Goal: Obtain resource: Download file/media

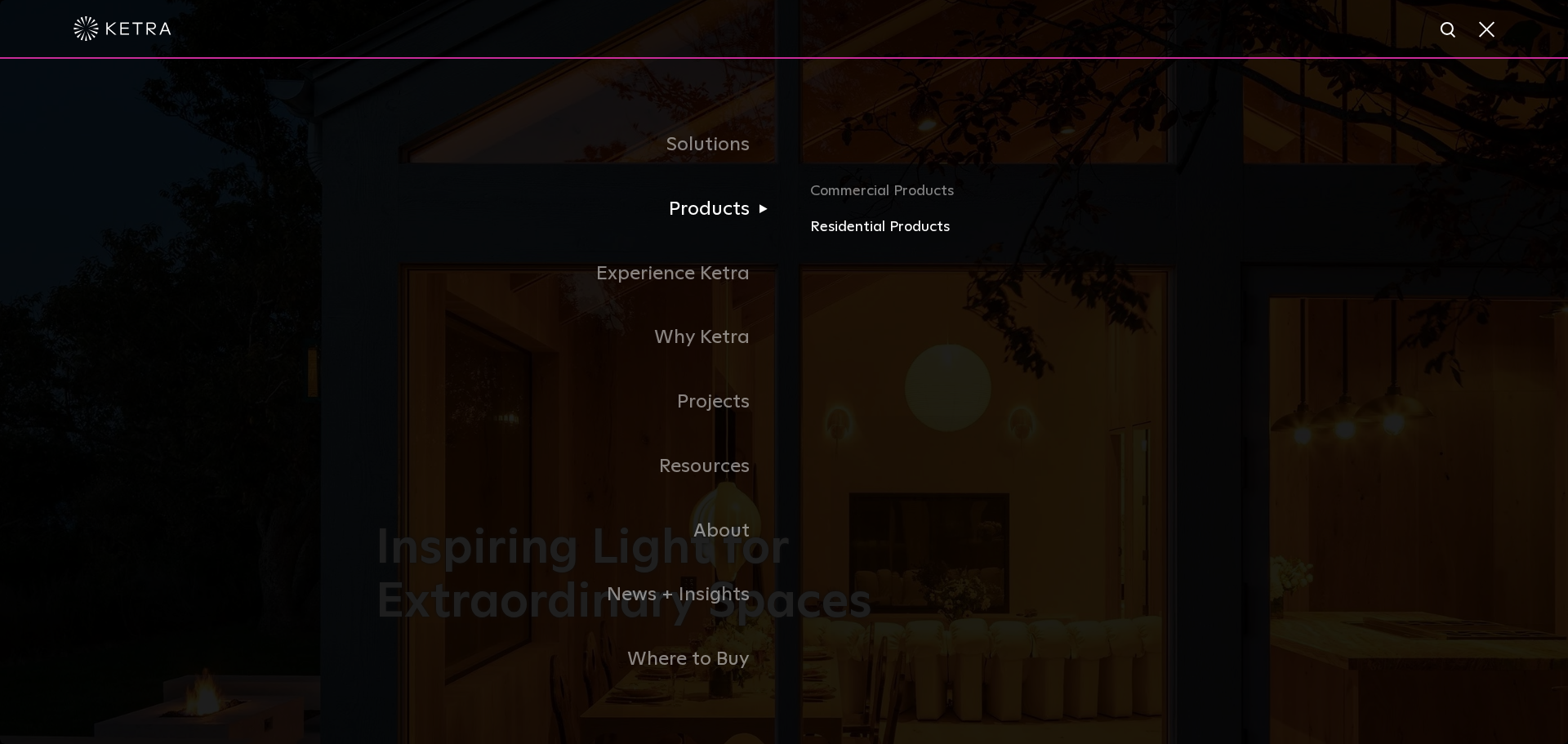
click at [853, 229] on link "Residential Products" at bounding box center [1001, 227] width 382 height 24
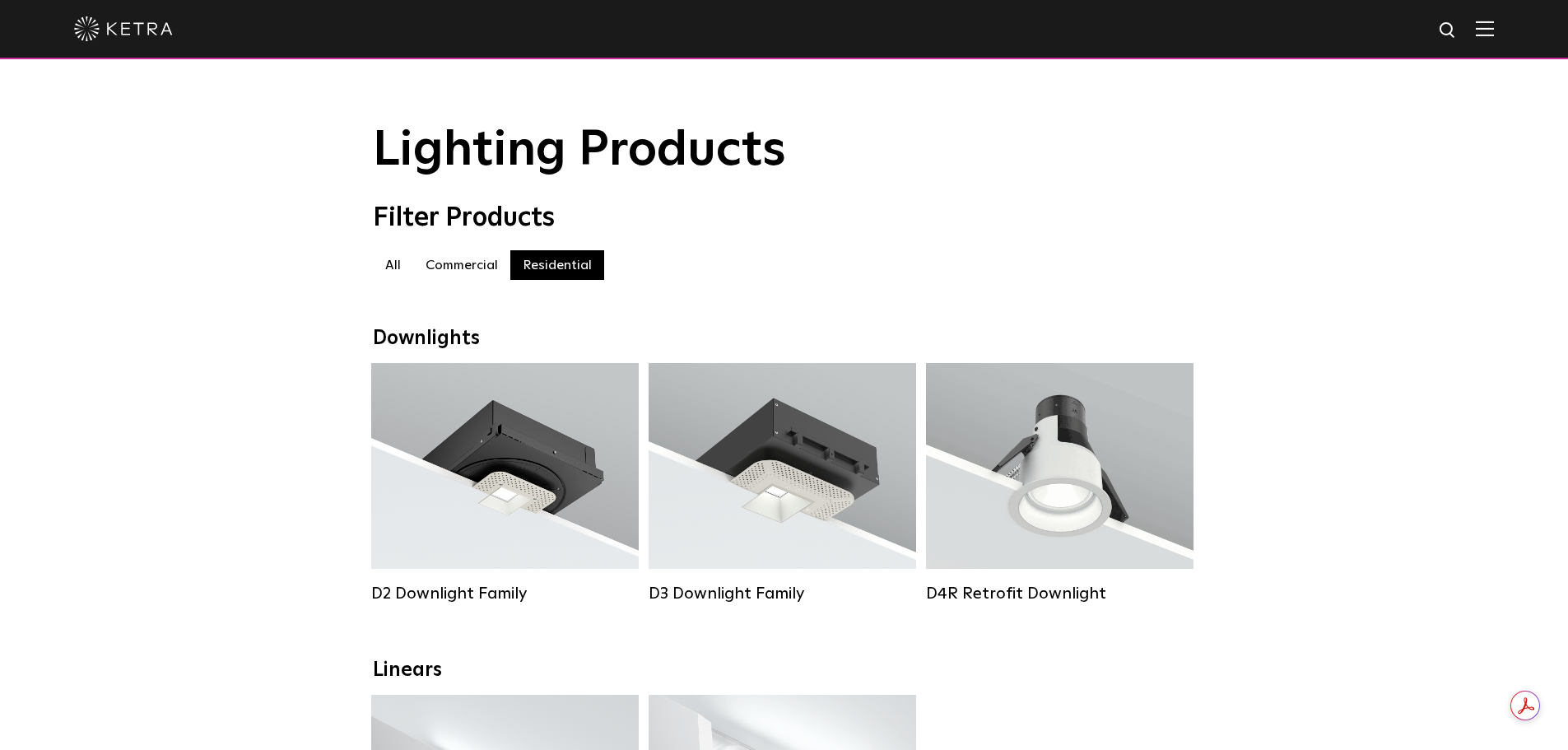
click at [1018, 442] on div "Lumen Output: 800 Colors: White / Black Beam Angles: 15° / 25° / 40° / 60° Watt…" at bounding box center [1059, 465] width 203 height 103
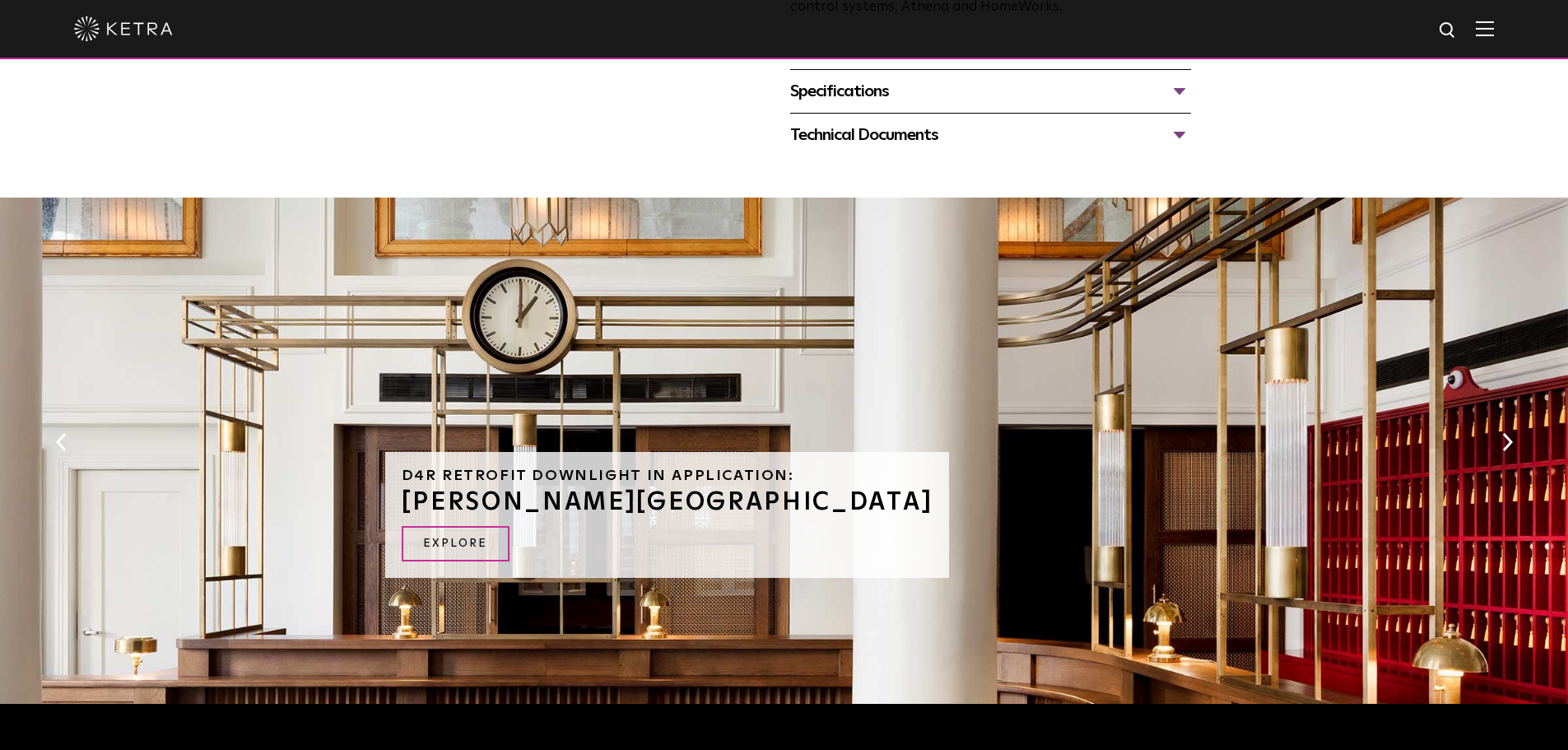
scroll to position [576, 0]
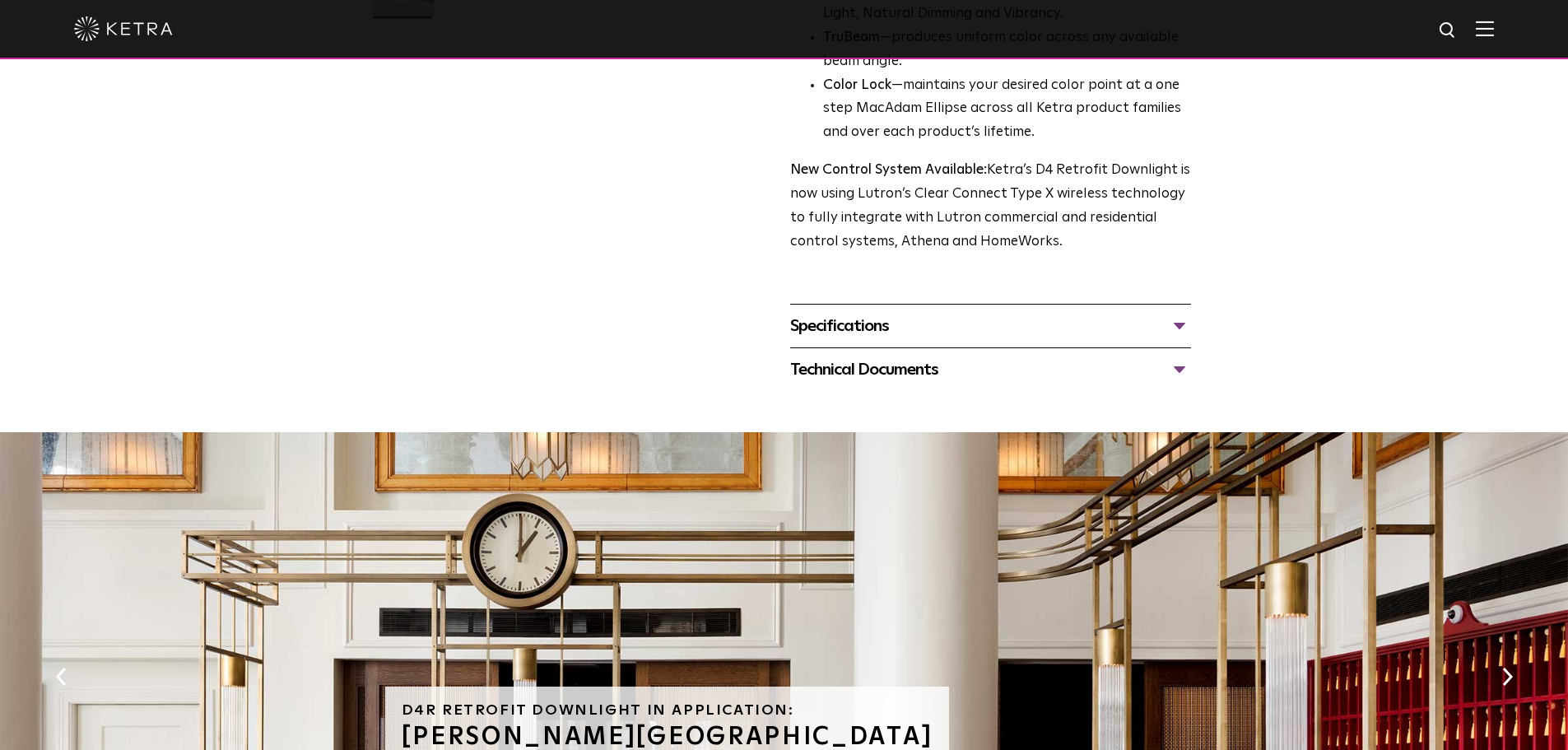
click at [1177, 327] on div "Specifications" at bounding box center [990, 325] width 401 height 26
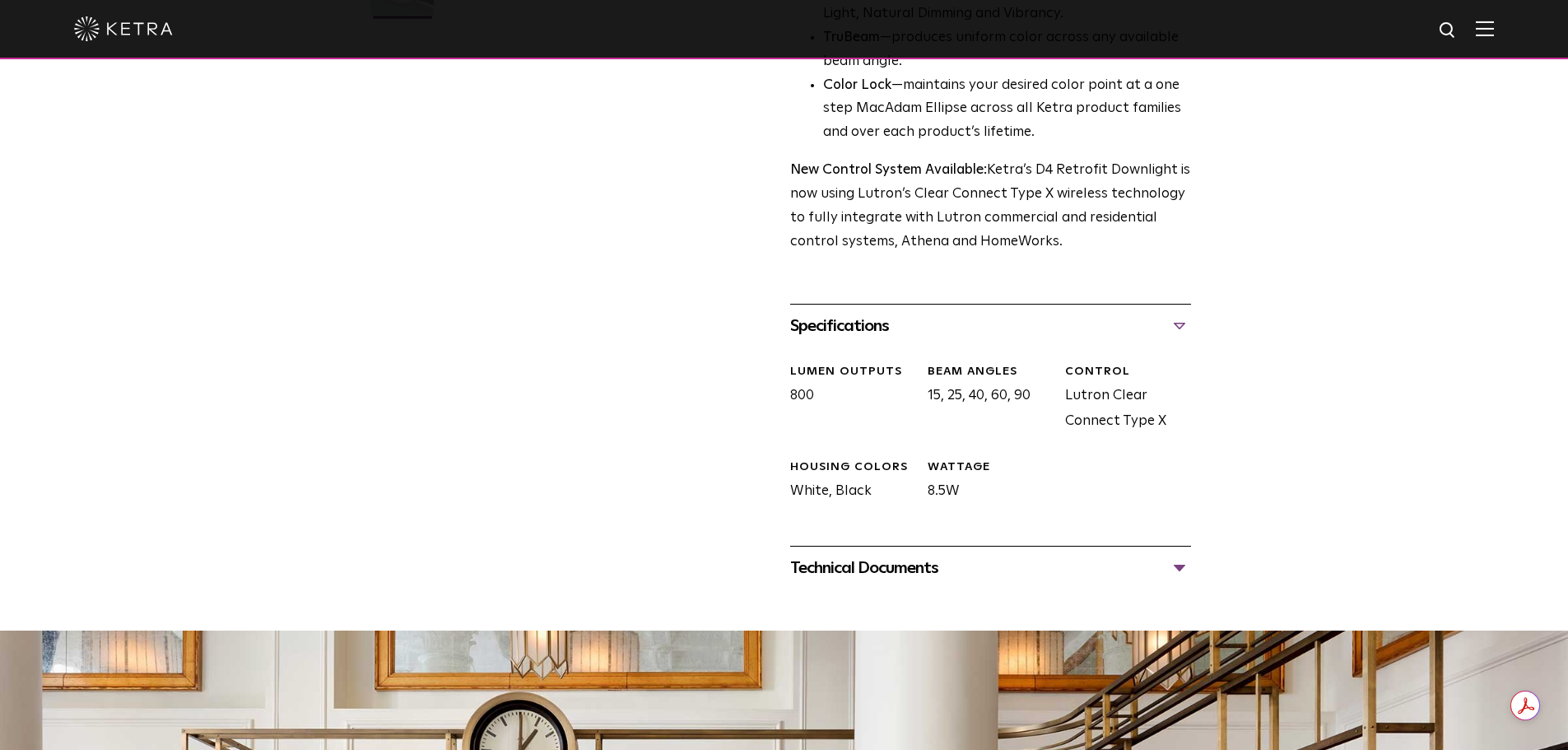
click at [1178, 565] on div "Technical Documents" at bounding box center [990, 567] width 401 height 26
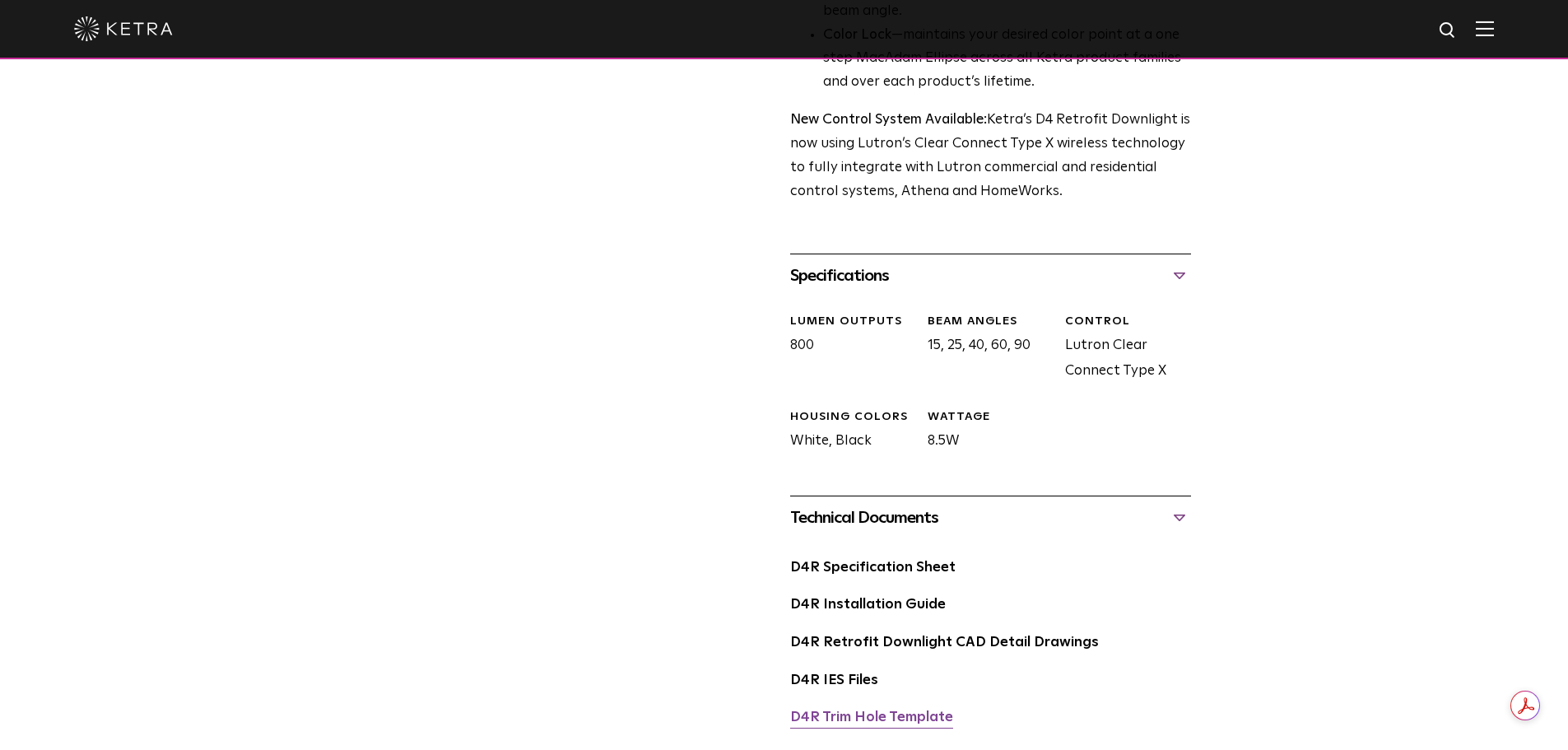
scroll to position [823, 0]
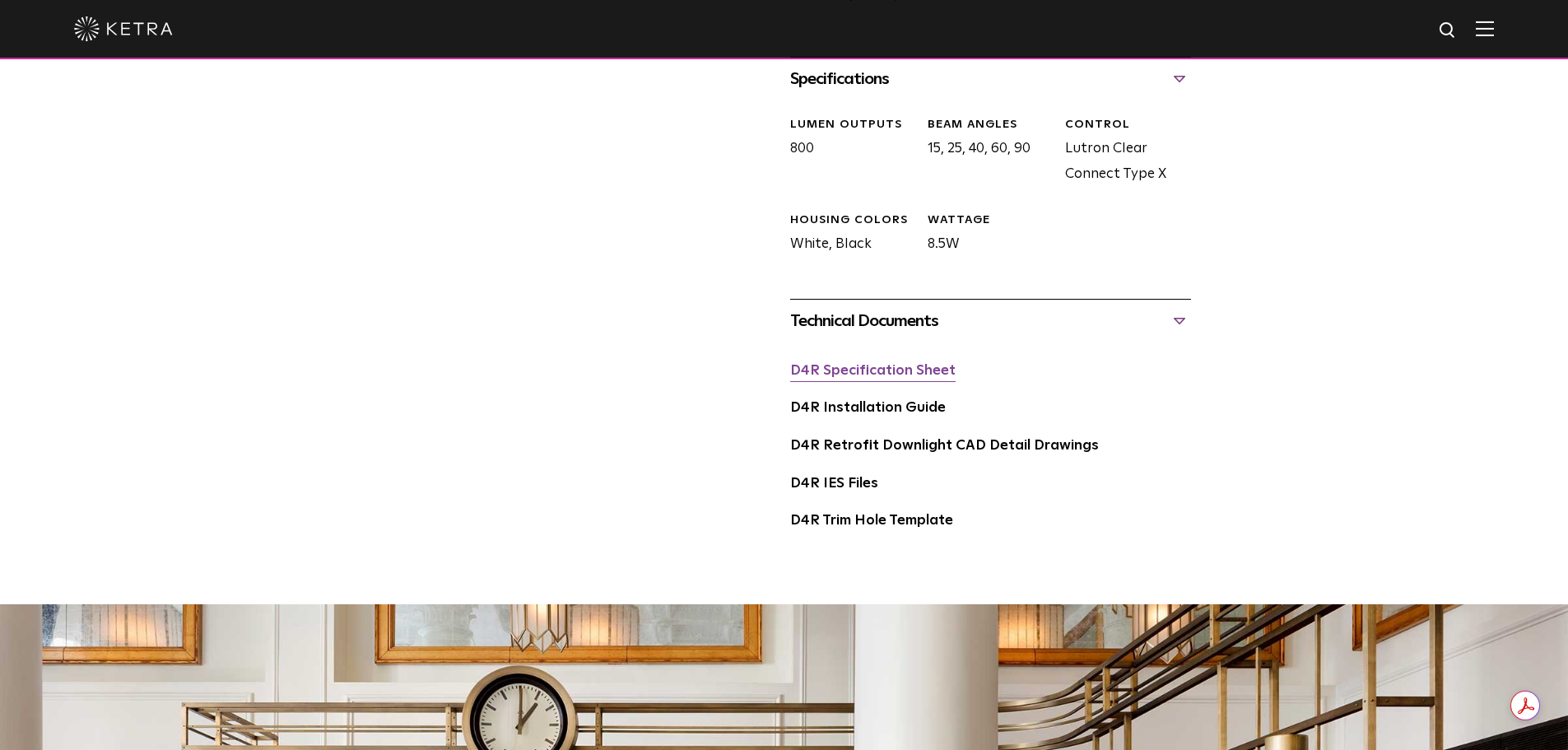
click at [909, 373] on link "D4R Specification Sheet" at bounding box center [872, 370] width 165 height 14
click at [923, 414] on link "D4R Installation Guide" at bounding box center [868, 408] width 156 height 14
